Goal: Transaction & Acquisition: Purchase product/service

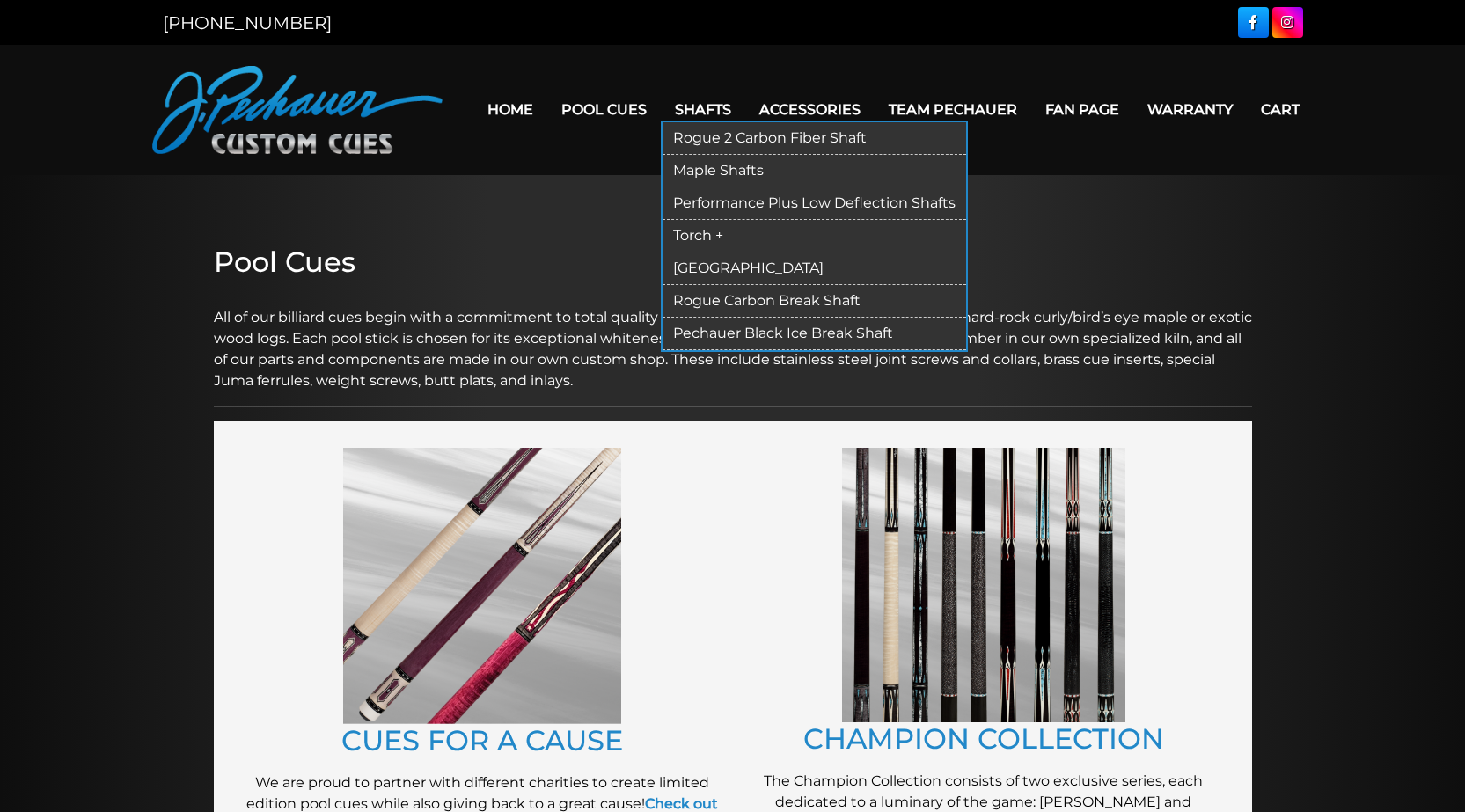
click at [704, 236] on link "Torch +" at bounding box center [813, 237] width 303 height 33
click at [716, 271] on link "[GEOGRAPHIC_DATA]" at bounding box center [813, 268] width 303 height 33
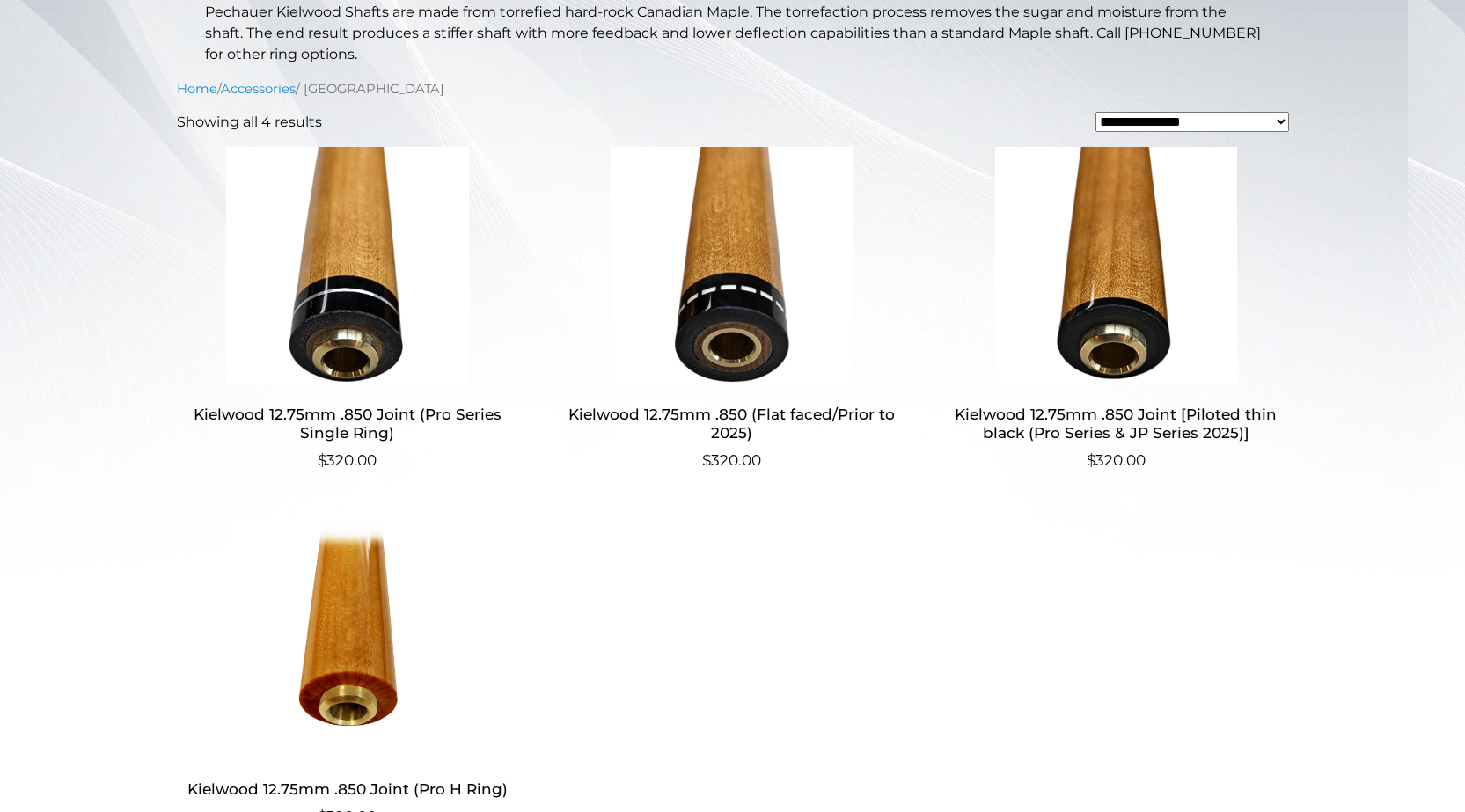
scroll to position [440, 0]
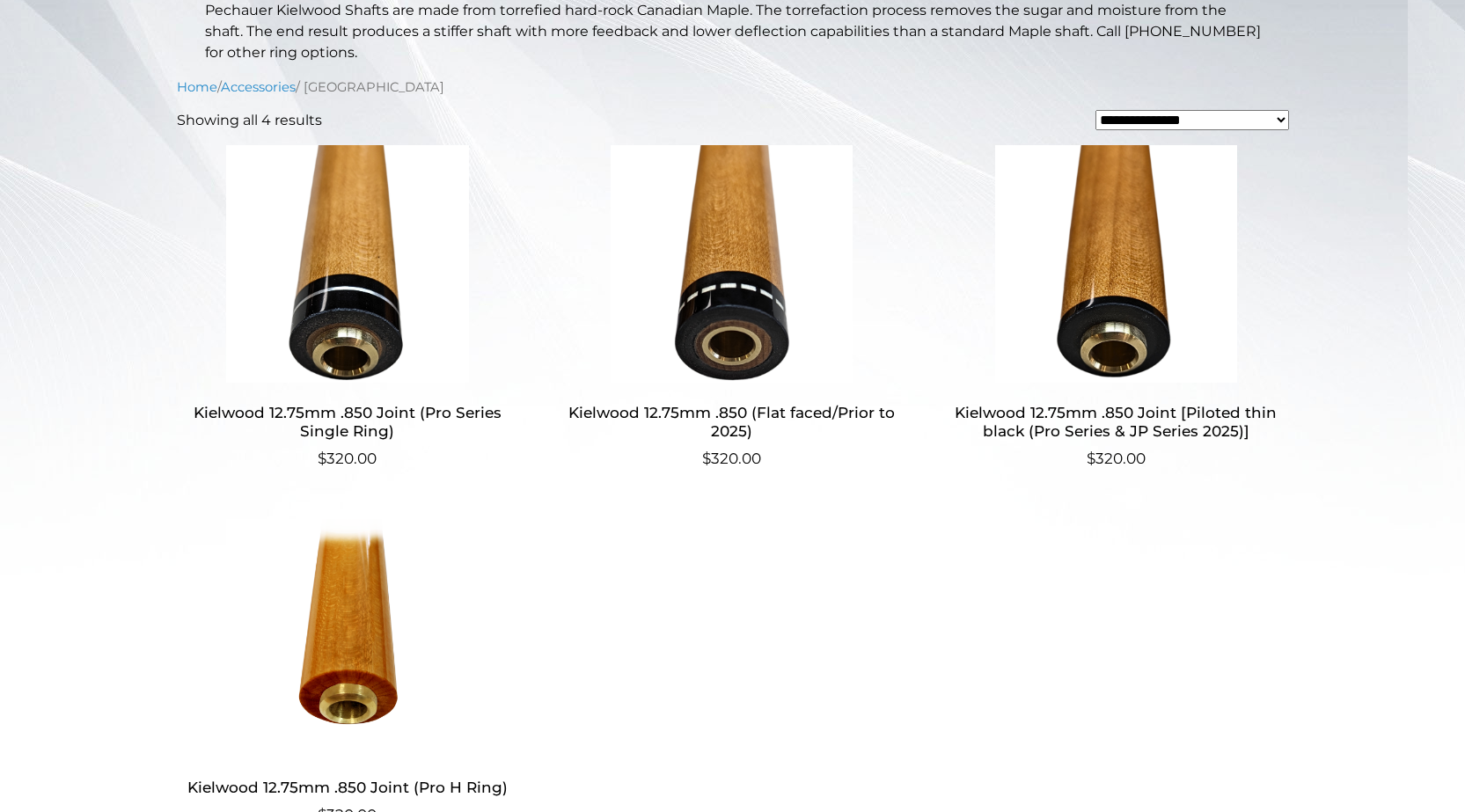
click at [733, 422] on h2 "Kielwood 12.75mm .850 (Flat faced/Prior to 2025)" at bounding box center [732, 421] width 343 height 51
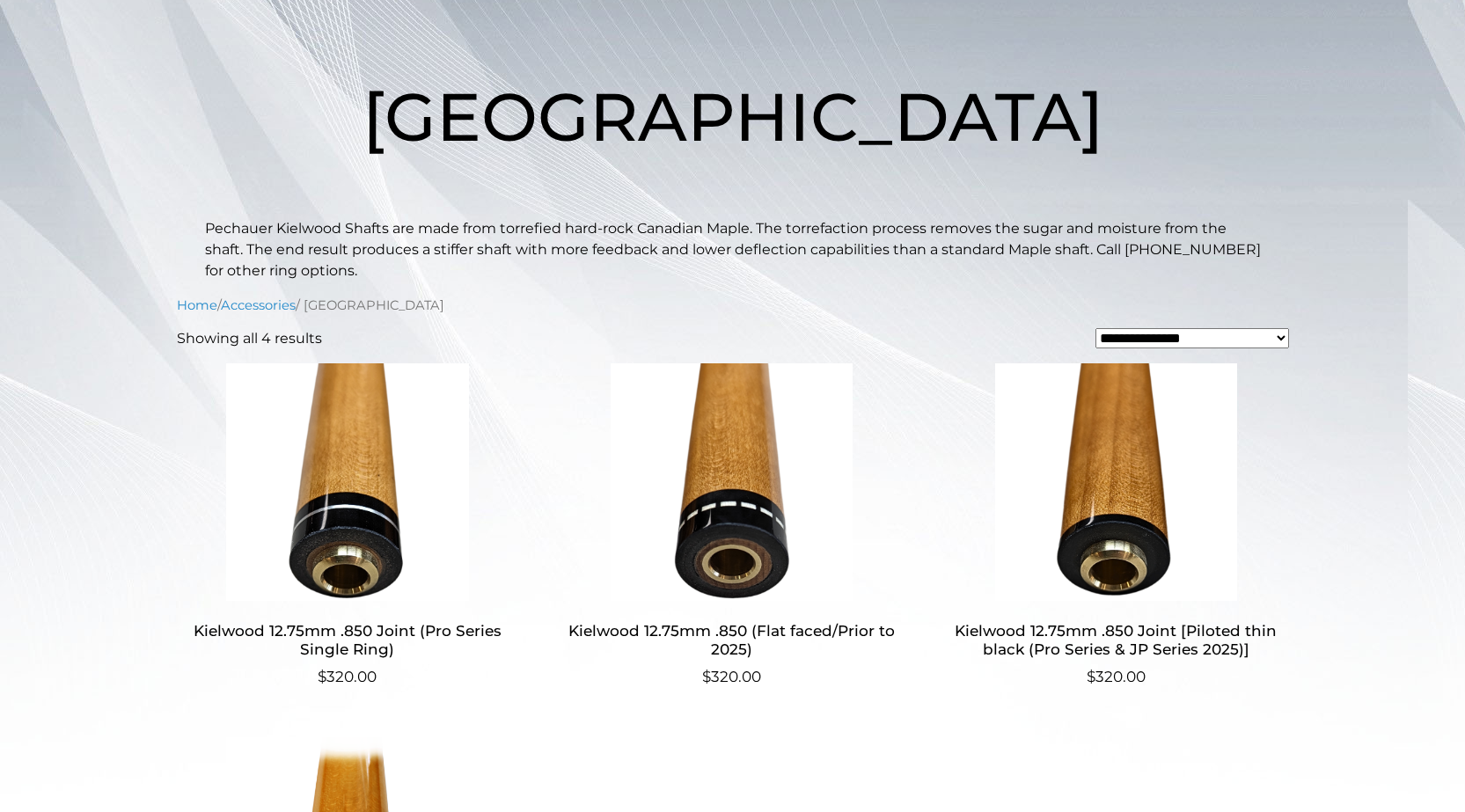
scroll to position [0, 0]
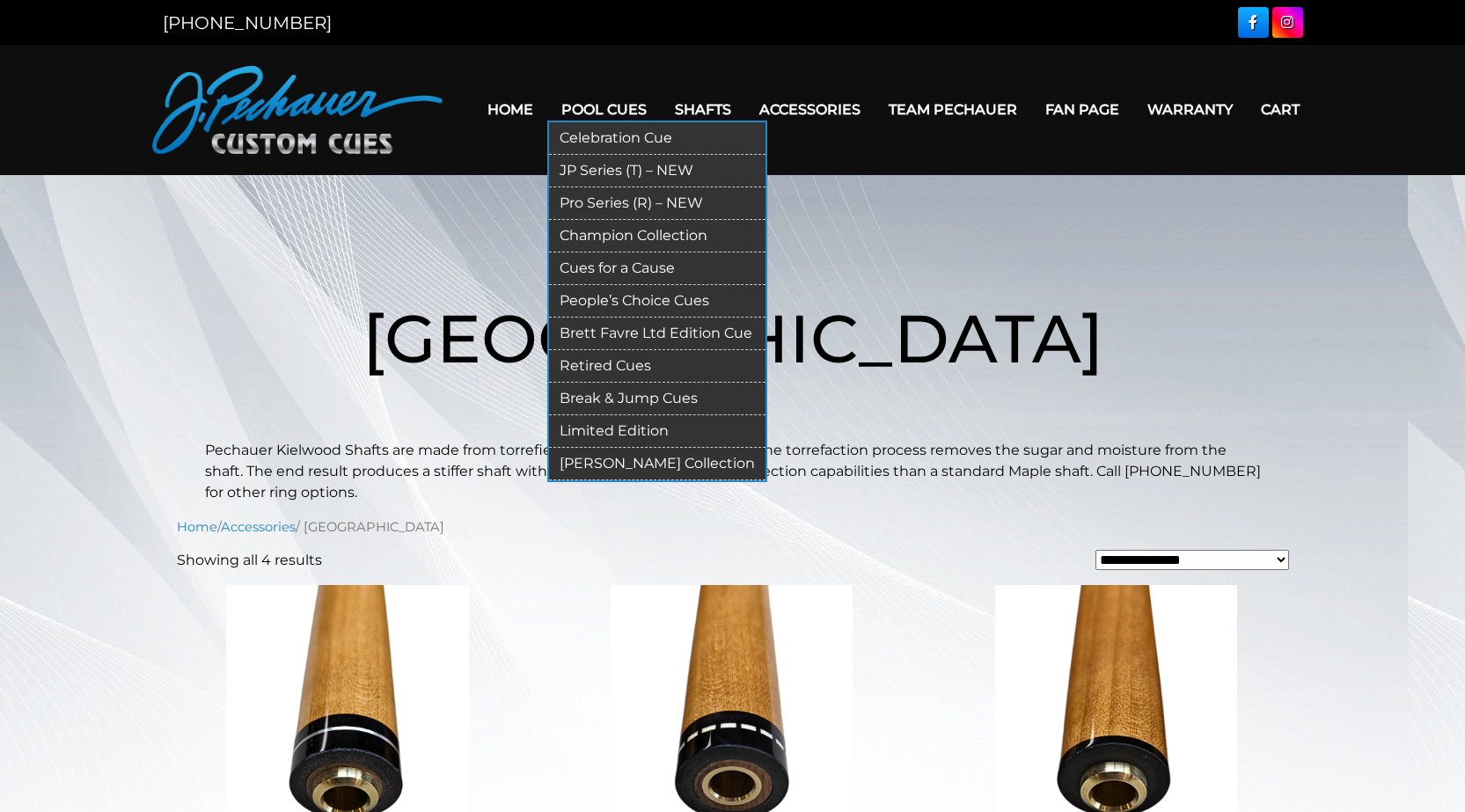
click at [656, 458] on link "[PERSON_NAME] Collection" at bounding box center [656, 464] width 217 height 33
click at [610, 194] on link "Pro Series (R) – NEW" at bounding box center [656, 204] width 217 height 33
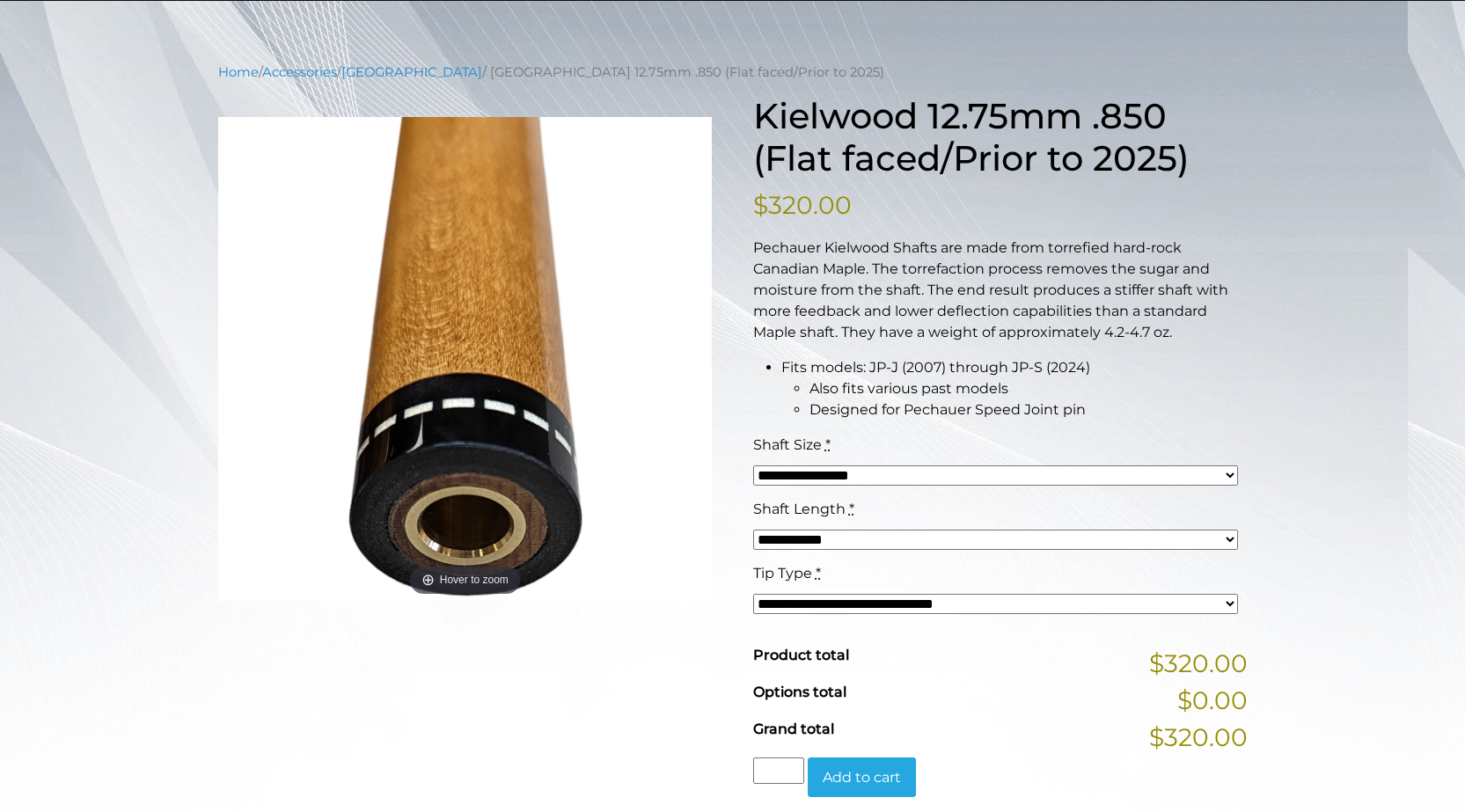
scroll to position [176, 0]
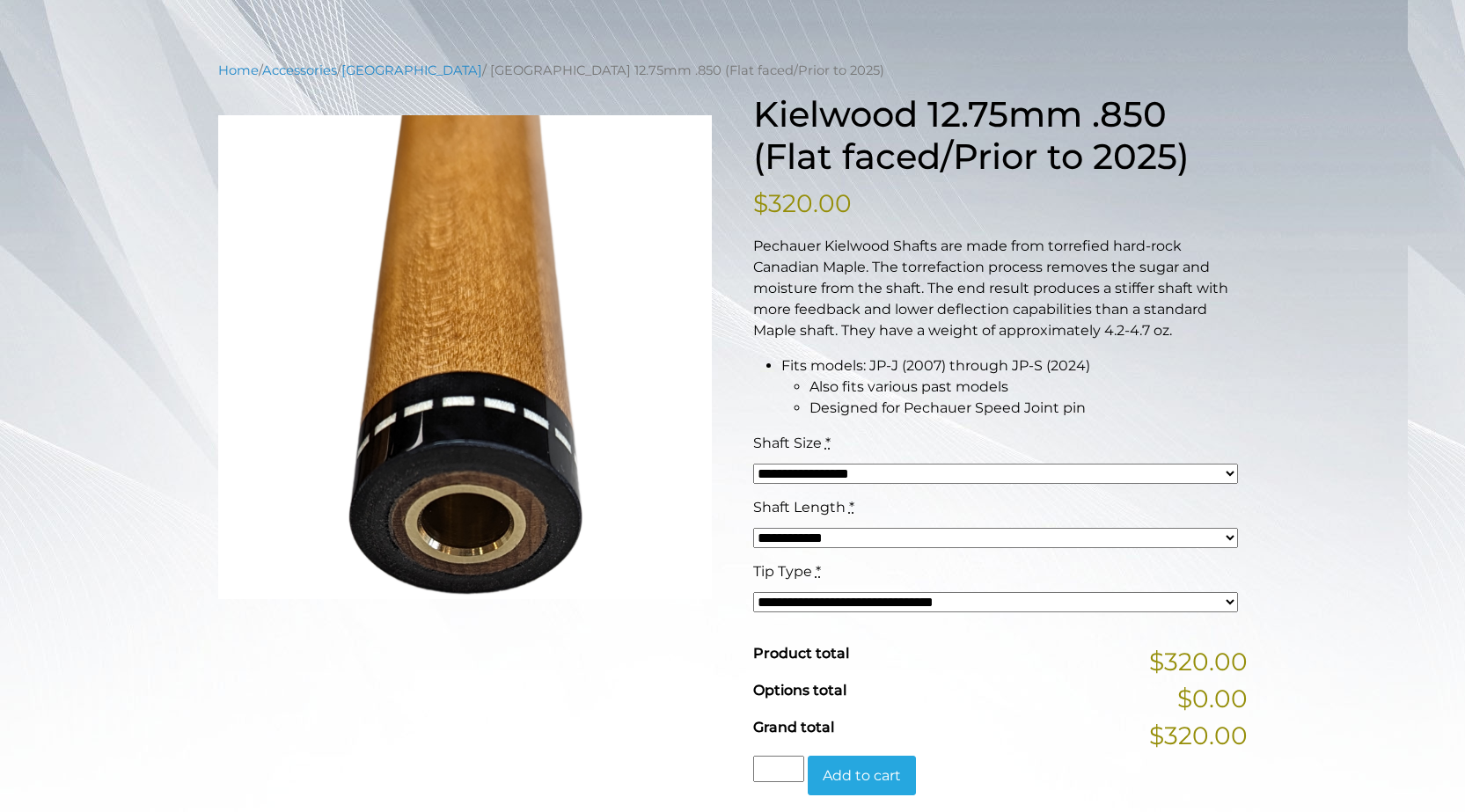
click at [1227, 598] on select "**********" at bounding box center [996, 601] width 486 height 20
click at [754, 592] on select "**********" at bounding box center [996, 601] width 486 height 20
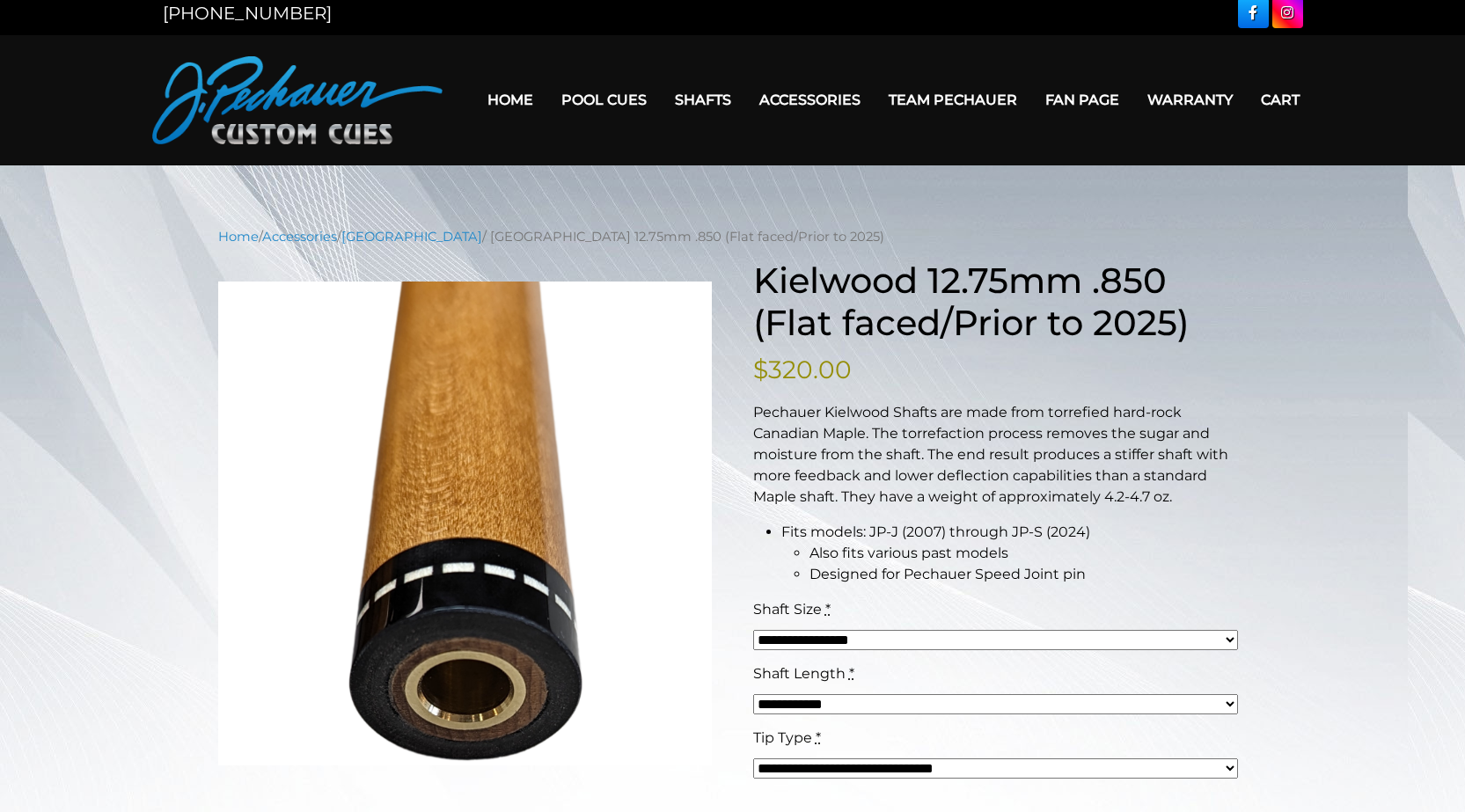
scroll to position [0, 0]
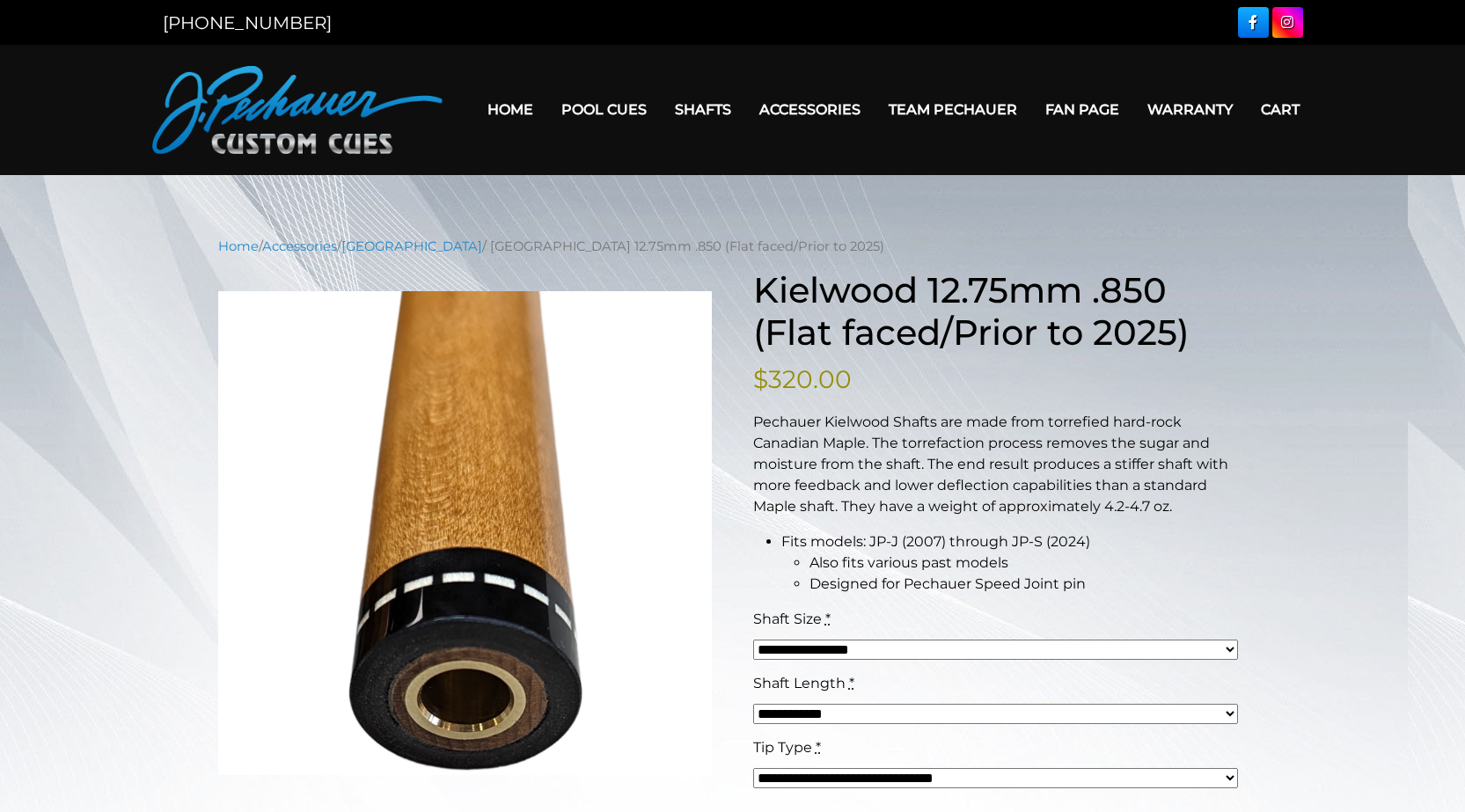
click at [952, 110] on link "Team Pechauer" at bounding box center [953, 110] width 157 height 45
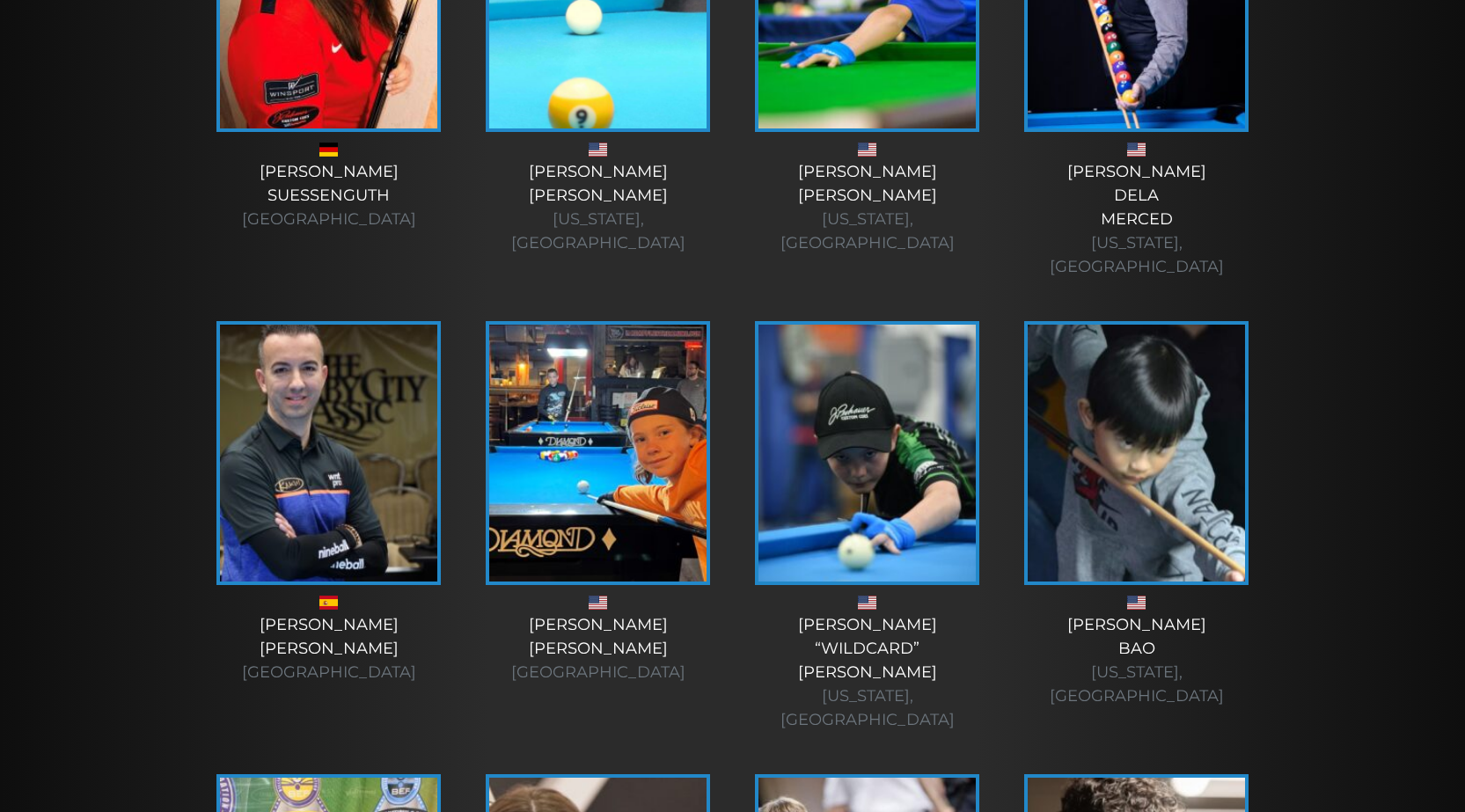
scroll to position [4947, 0]
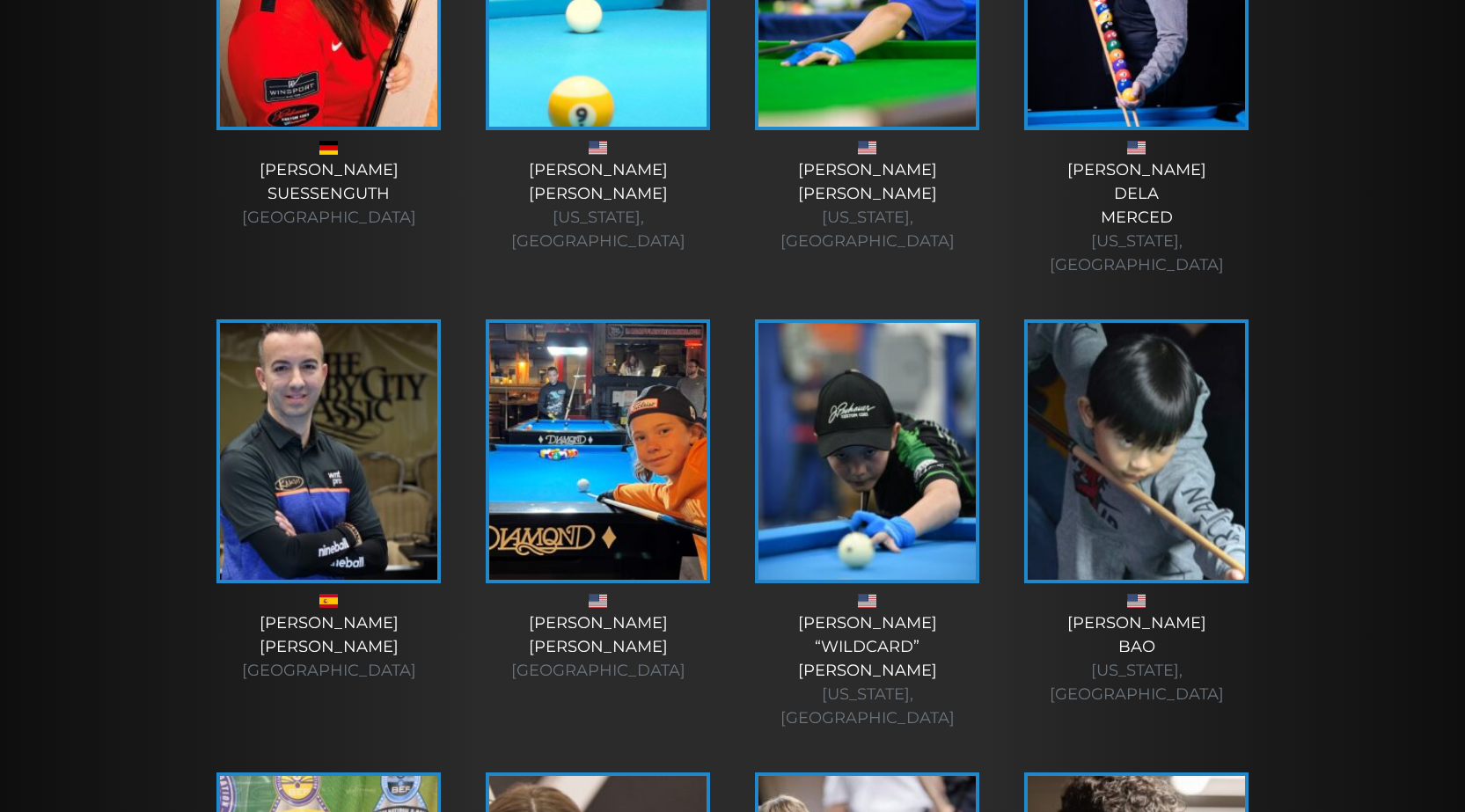
click at [331, 611] on div "David Alcaide Spain" at bounding box center [328, 647] width 234 height 71
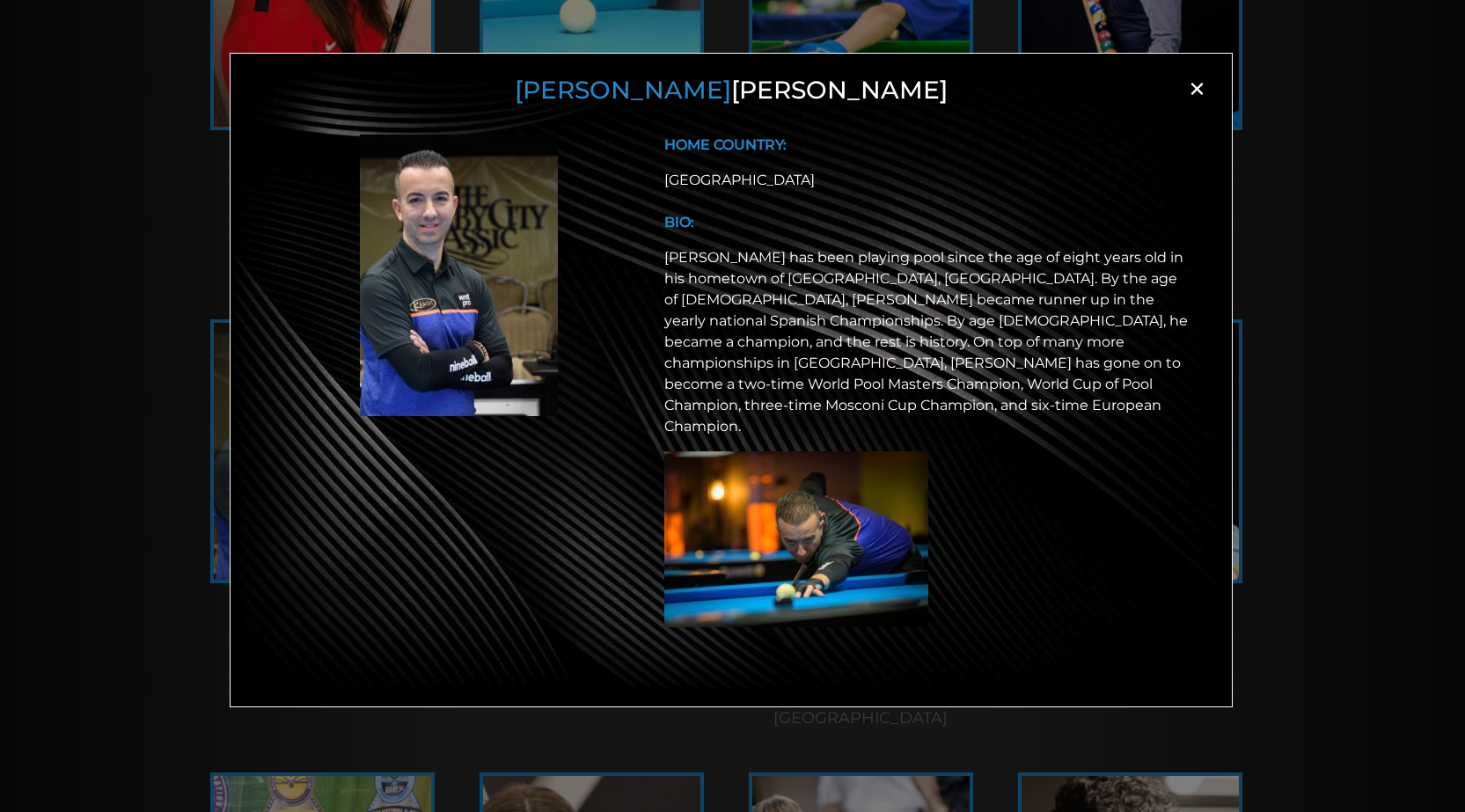
click at [1195, 91] on span "×" at bounding box center [1196, 89] width 26 height 26
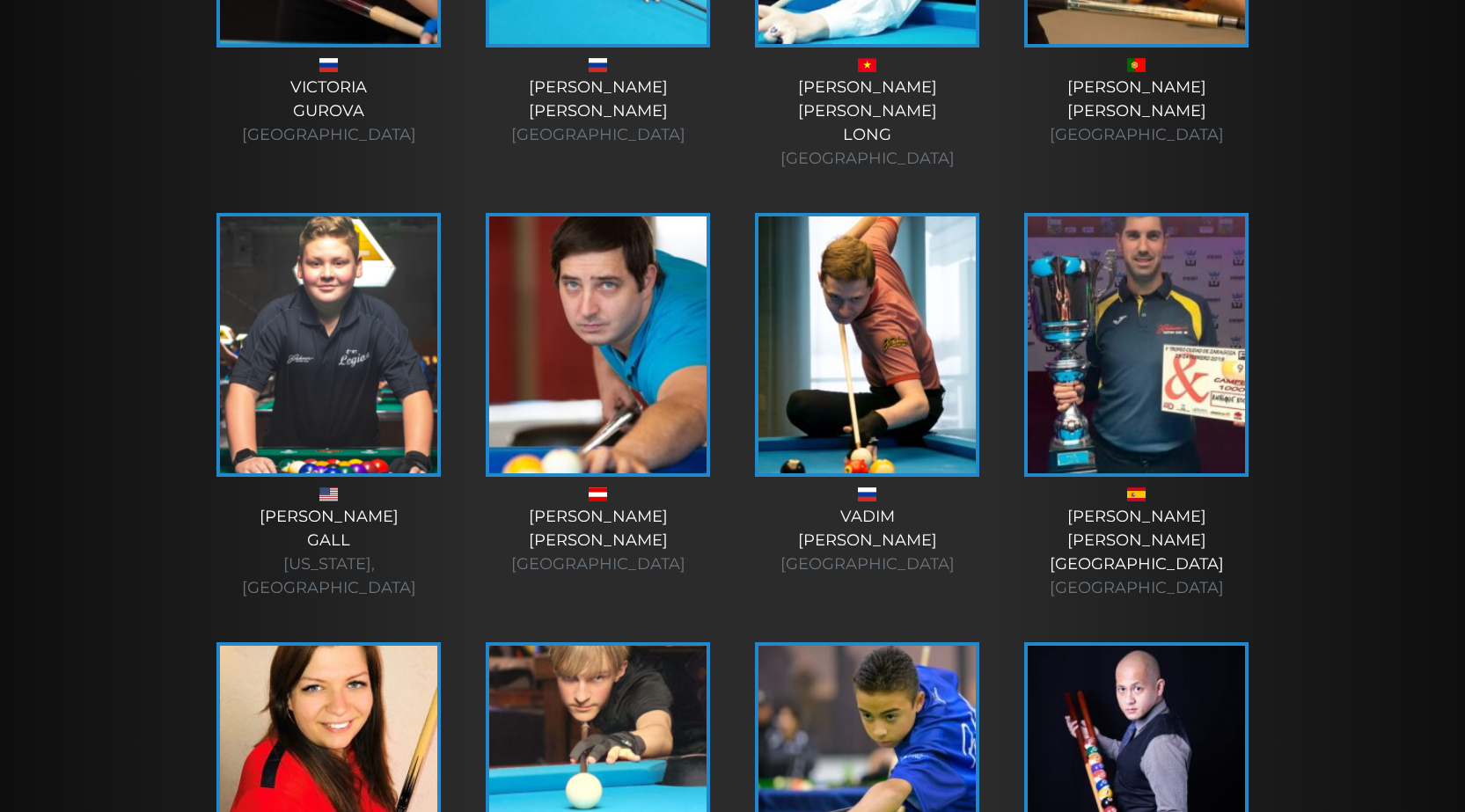
scroll to position [4156, 0]
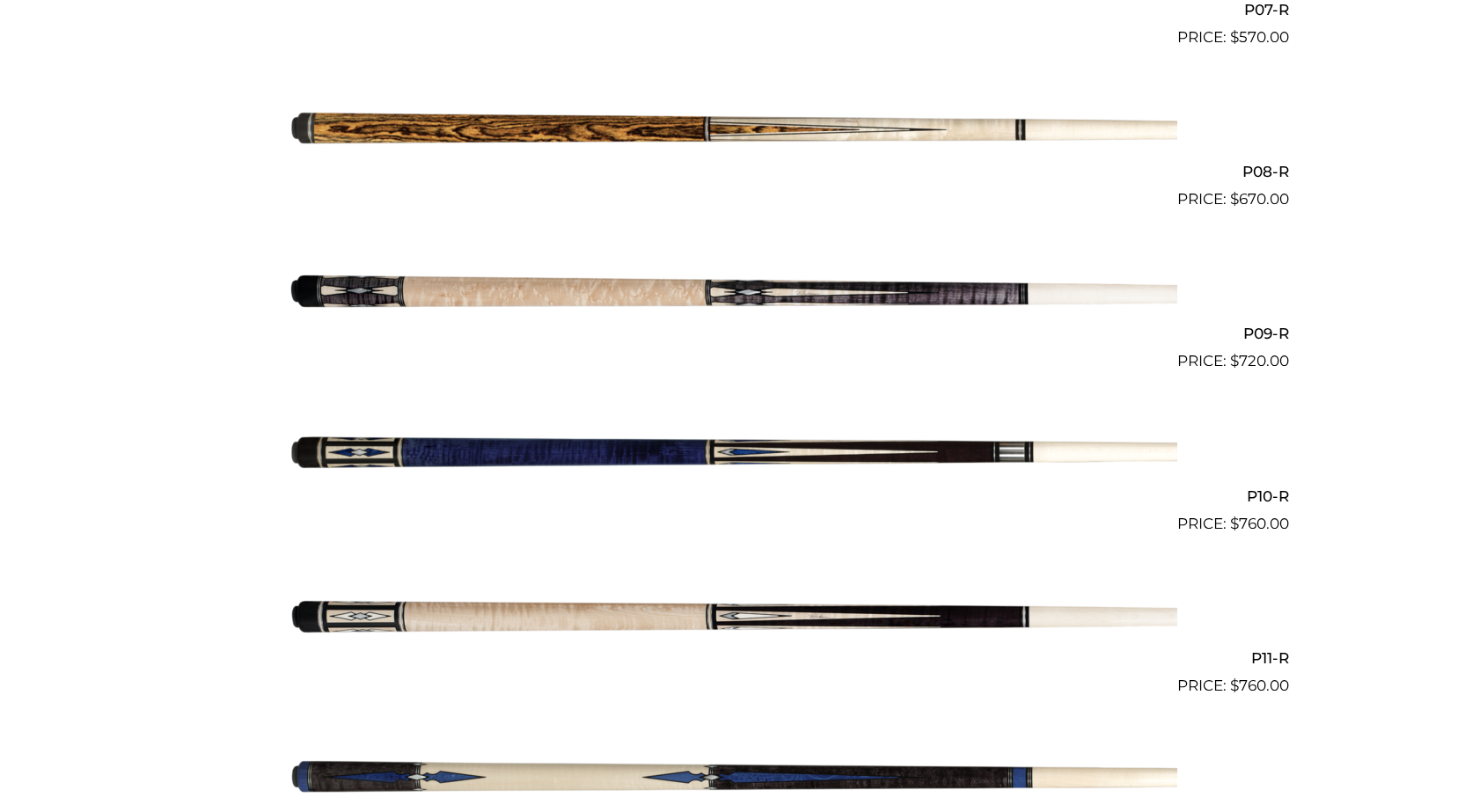
scroll to position [1477, 0]
